Goal: Transaction & Acquisition: Purchase product/service

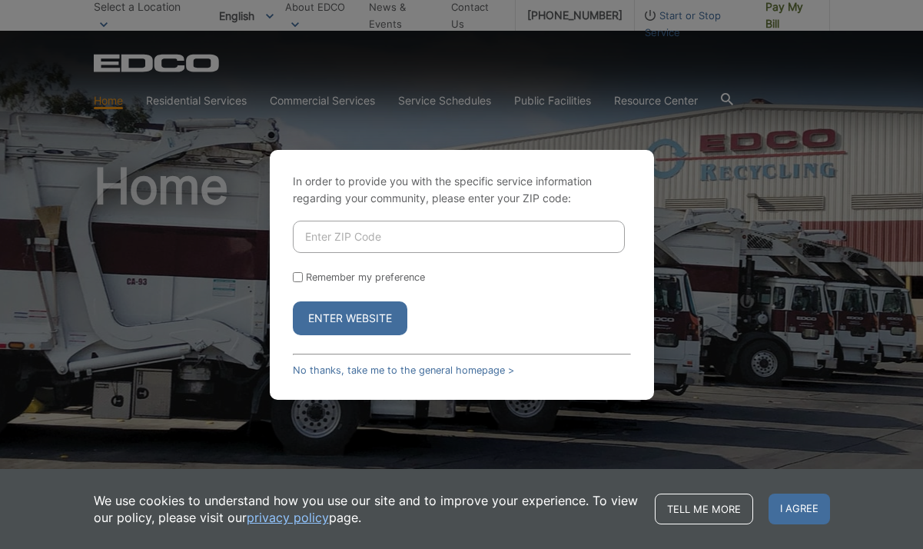
click at [339, 228] on input "Enter ZIP Code" at bounding box center [459, 237] width 332 height 32
type input "92020"
click at [362, 316] on button "Enter Website" at bounding box center [350, 318] width 114 height 34
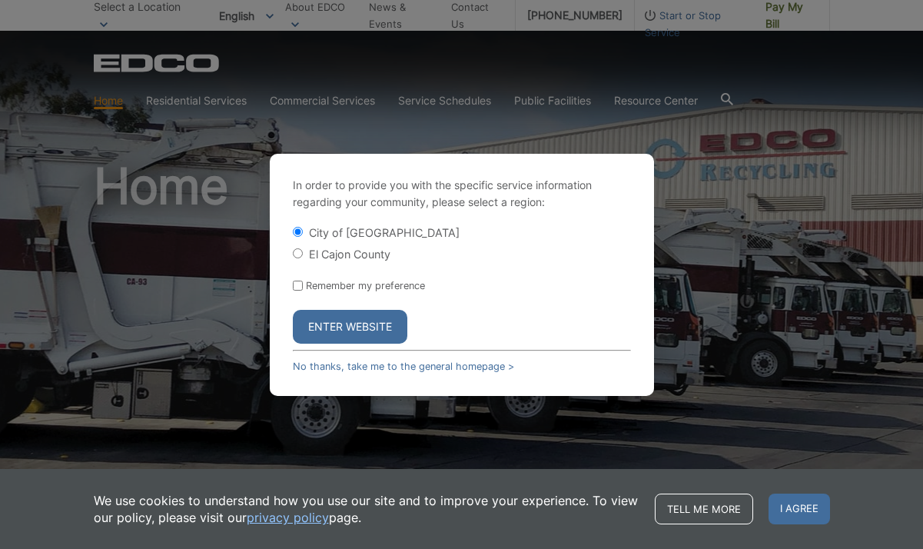
click at [348, 341] on button "Enter Website" at bounding box center [350, 327] width 114 height 34
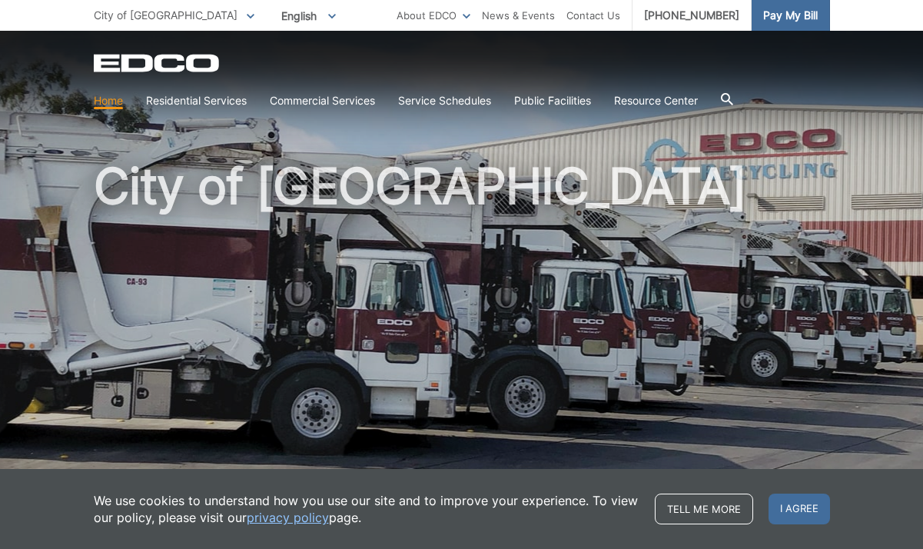
click at [801, 14] on span "Pay My Bill" at bounding box center [790, 15] width 55 height 17
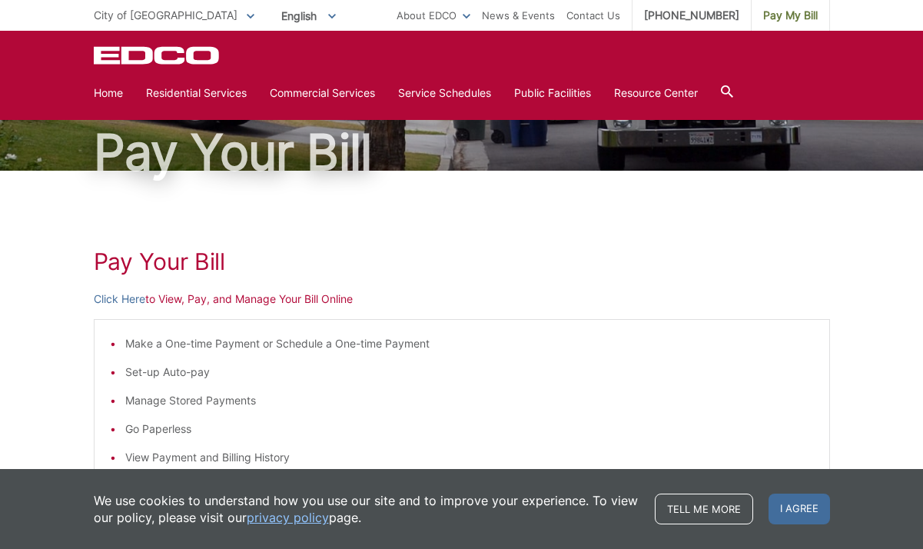
scroll to position [88, 0]
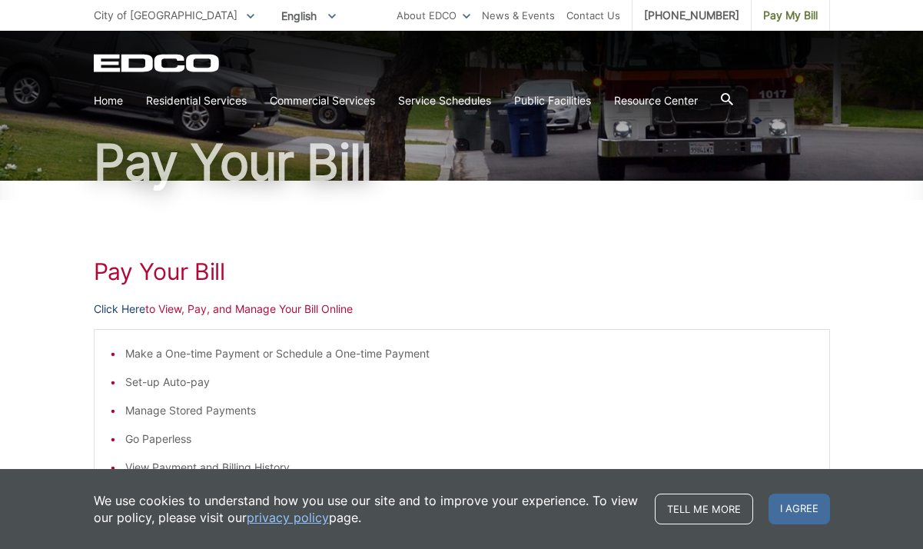
click at [131, 306] on link "Click Here" at bounding box center [119, 308] width 51 height 17
